Goal: Task Accomplishment & Management: Use online tool/utility

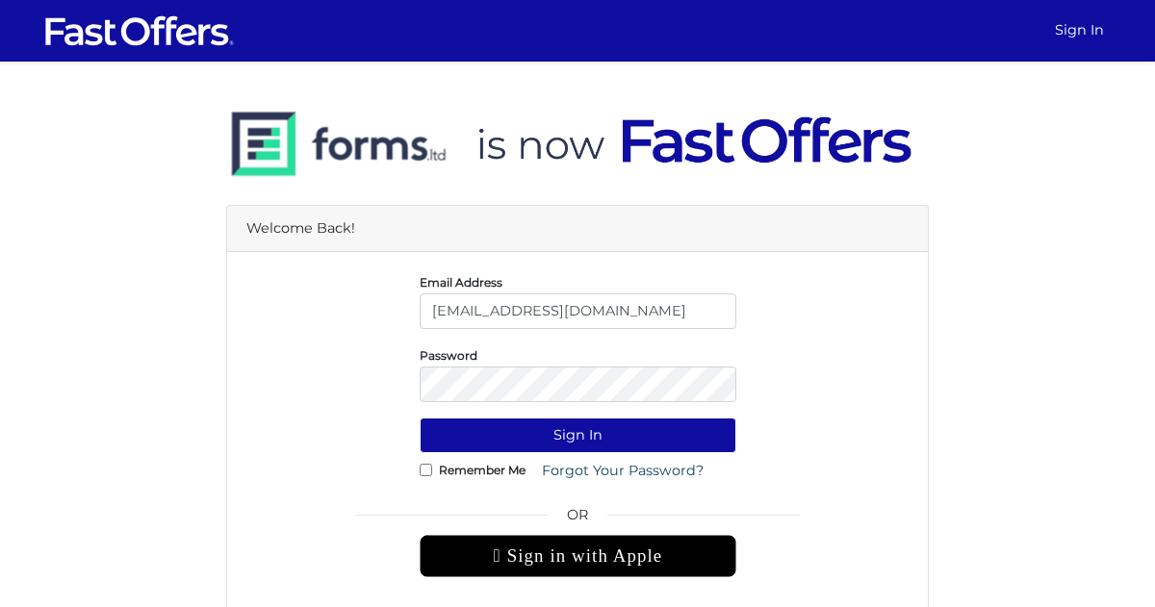
click at [507, 309] on input "[EMAIL_ADDRESS][DOMAIN_NAME]" at bounding box center [578, 312] width 317 height 36
type input "[EMAIL_ADDRESS][DOMAIN_NAME]"
click at [517, 437] on button "Sign In" at bounding box center [578, 436] width 317 height 36
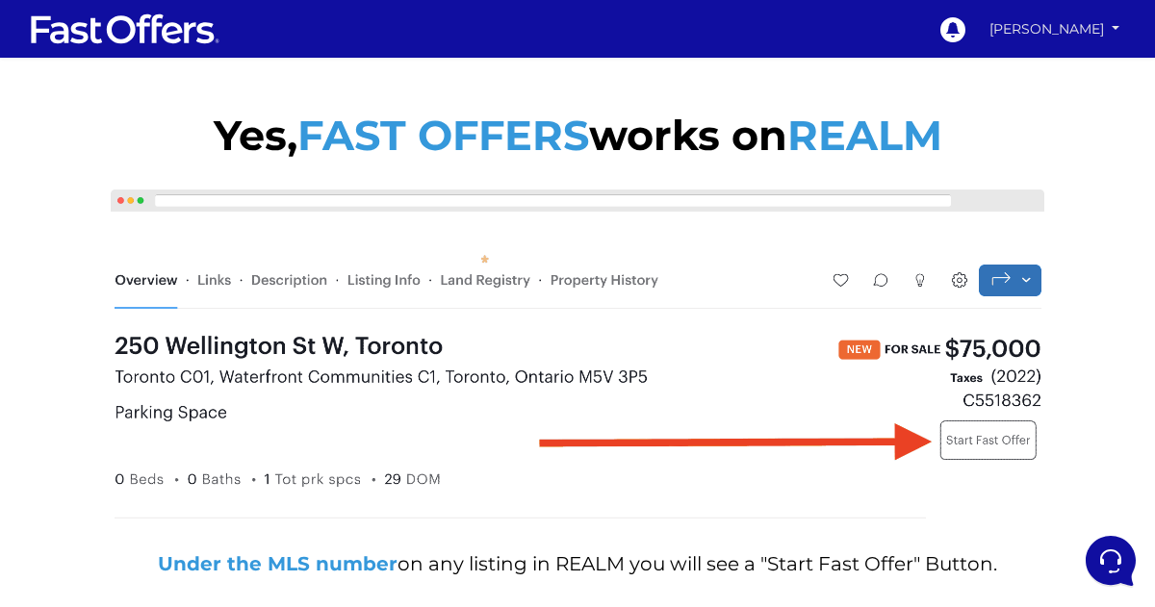
click at [1078, 27] on link "Bahar Rezaei" at bounding box center [1054, 30] width 143 height 34
click at [1065, 67] on link "My Offers" at bounding box center [1058, 67] width 133 height 25
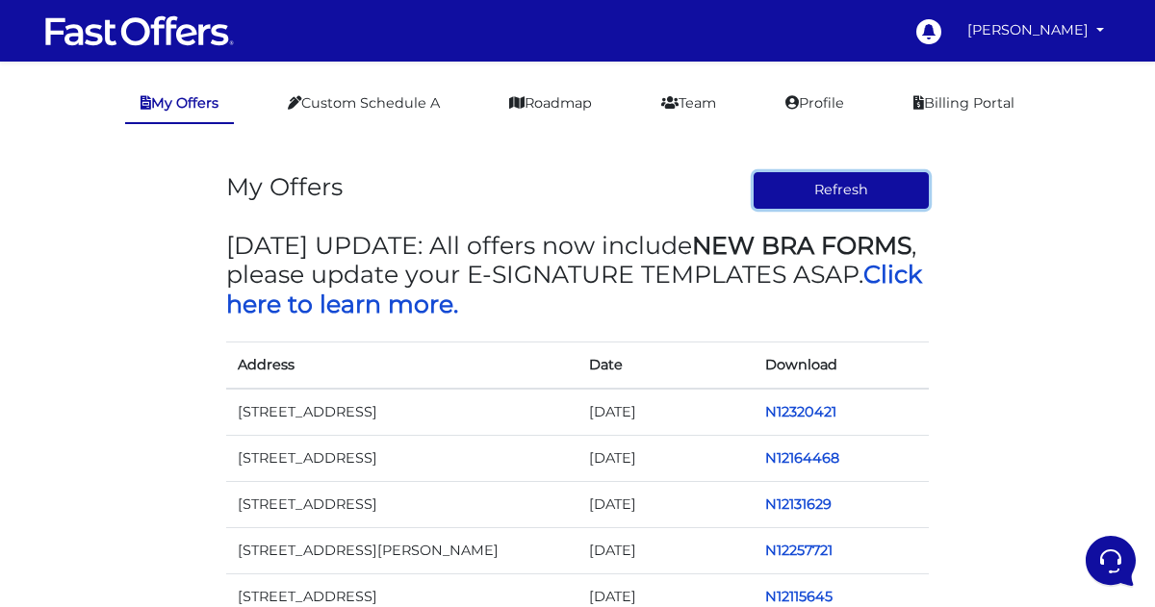
click at [830, 190] on button "Refresh" at bounding box center [842, 190] width 176 height 37
click at [1019, 20] on link "Bahar Rezaei" at bounding box center [1036, 31] width 152 height 38
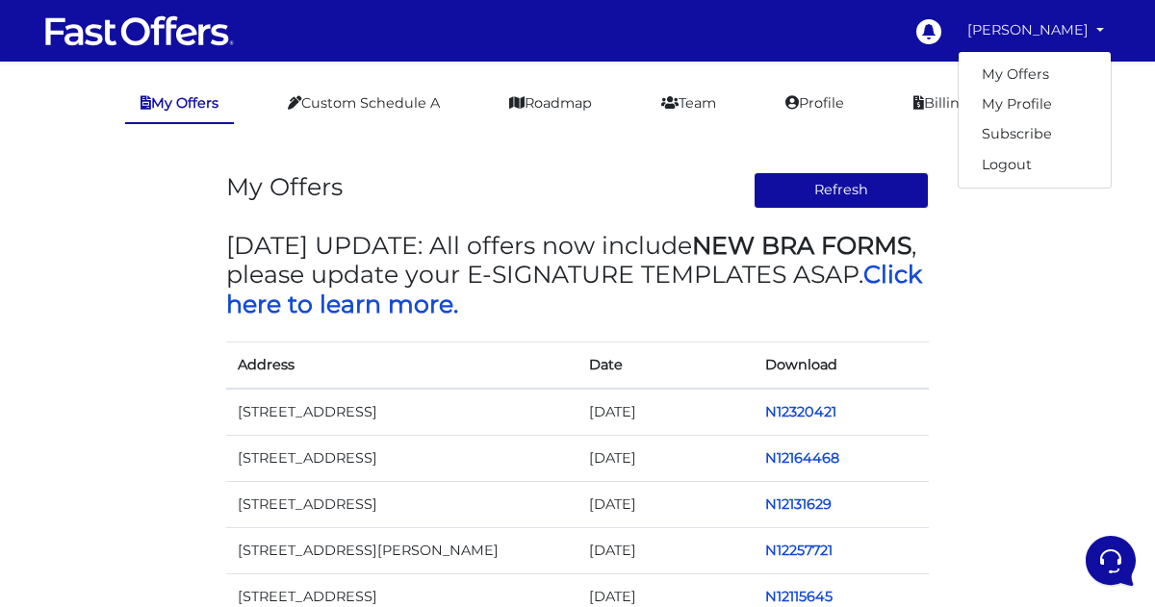
click at [132, 18] on img at bounding box center [139, 31] width 193 height 37
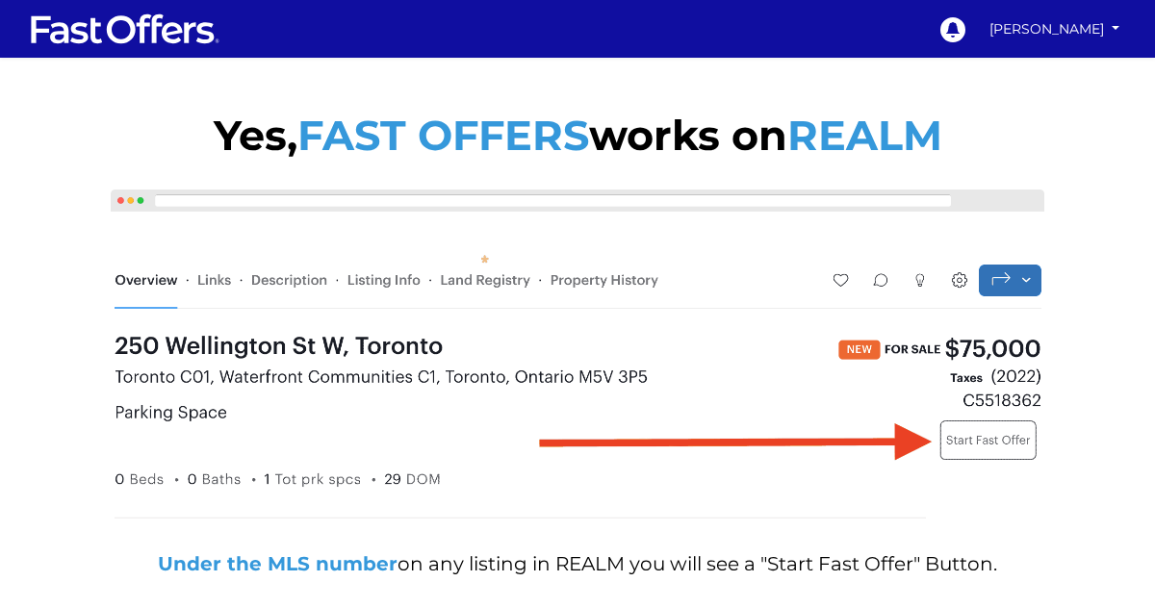
click at [974, 445] on img at bounding box center [577, 358] width 943 height 347
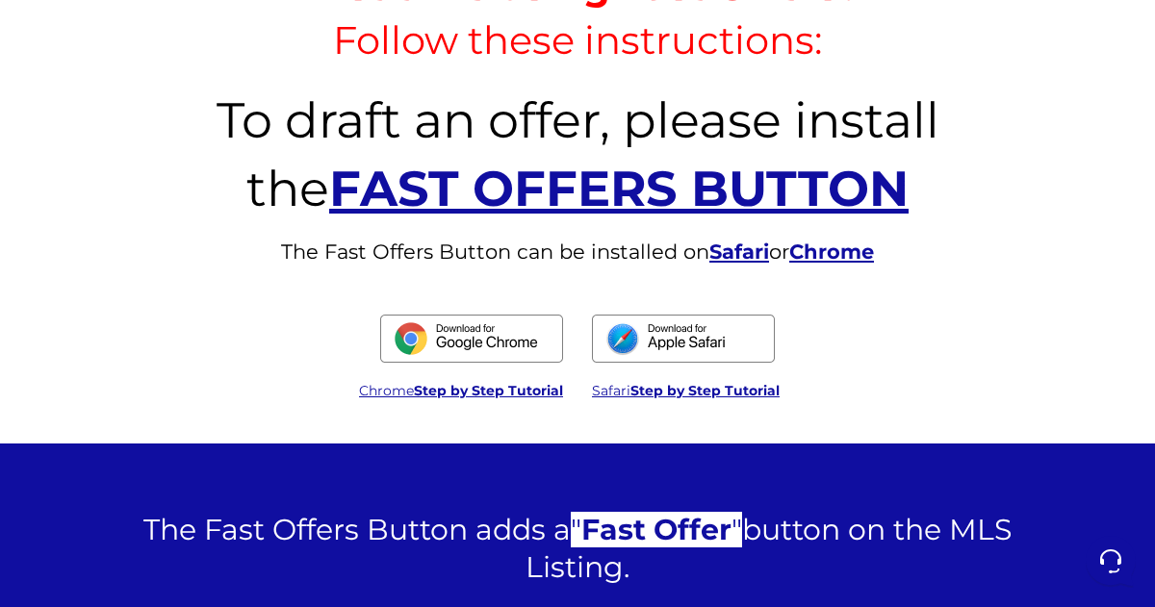
scroll to position [813, 0]
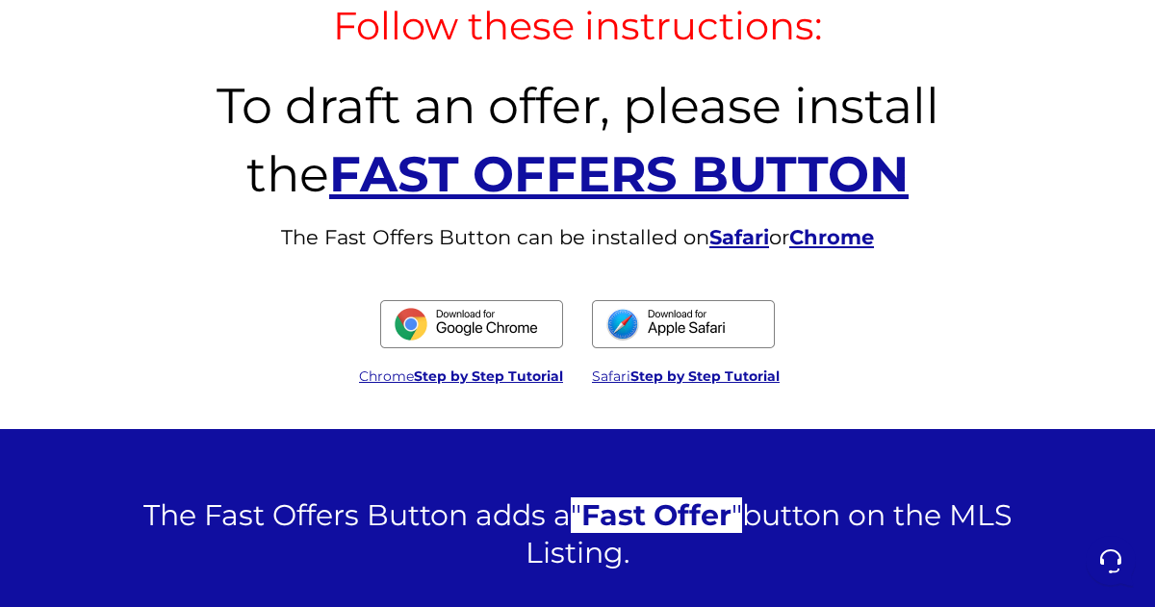
click at [702, 190] on strong "FAST OFFERS BUTTON" at bounding box center [618, 174] width 579 height 60
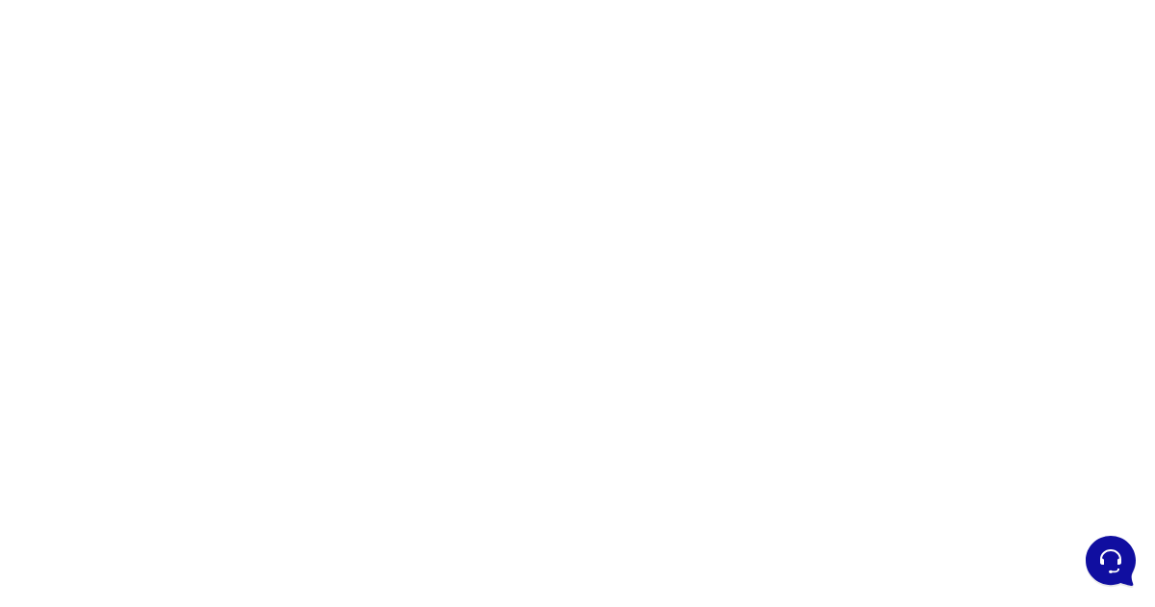
scroll to position [270, 0]
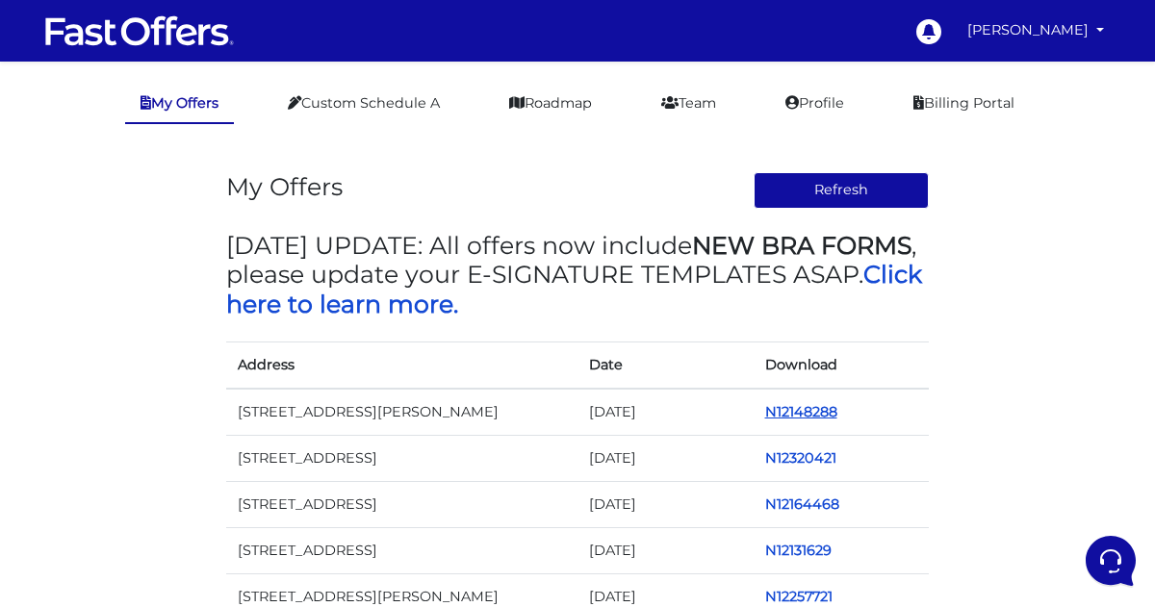
click at [819, 411] on link "N12148288" at bounding box center [801, 411] width 72 height 17
